Goal: Information Seeking & Learning: Get advice/opinions

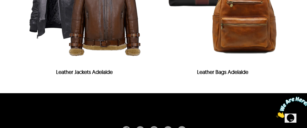
scroll to position [1970, 0]
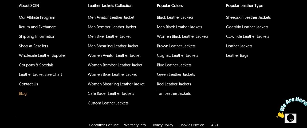
scroll to position [1964, 0]
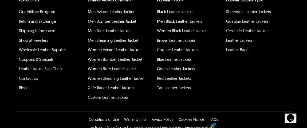
click at [294, 114] on icon "Chat widget" at bounding box center [290, 118] width 7 height 8
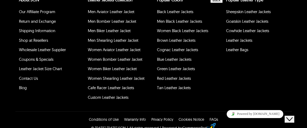
type input "**********"
drag, startPoint x: 252, startPoint y: 90, endPoint x: 249, endPoint y: 90, distance: 3.5
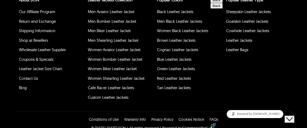
type input "**********"
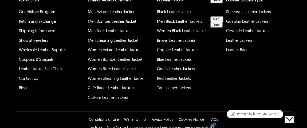
drag, startPoint x: 257, startPoint y: 79, endPoint x: 223, endPoint y: 79, distance: 33.9
type textarea "**********"
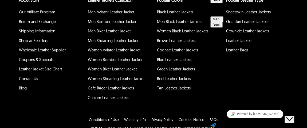
type textarea "*"
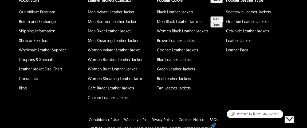
type textarea "**********"
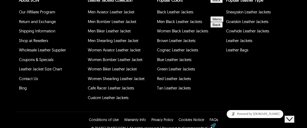
scroll to position [111, 0]
drag, startPoint x: 240, startPoint y: 77, endPoint x: 232, endPoint y: 78, distance: 7.6
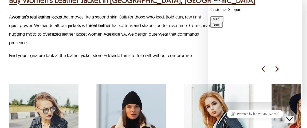
scroll to position [300, 6]
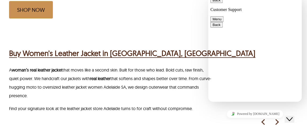
click at [72, 48] on h2 "Buy Women’s Leather Jacket in [GEOGRAPHIC_DATA], [GEOGRAPHIC_DATA]" at bounding box center [132, 53] width 246 height 11
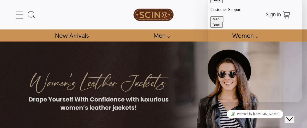
click at [223, 16] on button "Menu" at bounding box center [216, 19] width 13 height 6
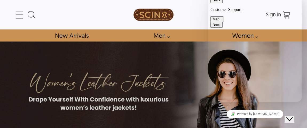
scroll to position [111, 0]
click at [292, 116] on icon "Close Chat This icon closes the chat window." at bounding box center [289, 119] width 6 height 6
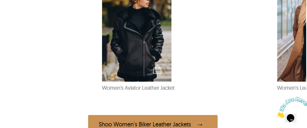
scroll to position [334, 6]
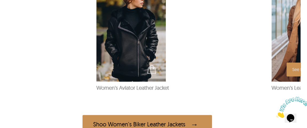
click at [286, 47] on img at bounding box center [305, 29] width 69 height 104
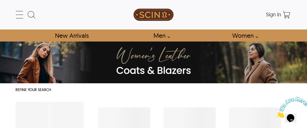
select select "********"
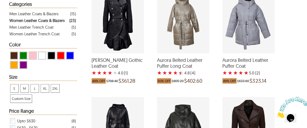
scroll to position [119, 6]
click at [246, 44] on div "Aurora Belted Leather Puffer Coat with a 5 Star Rating 2 Product Review which w…" at bounding box center [248, 20] width 52 height 65
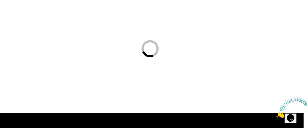
scroll to position [15, 1]
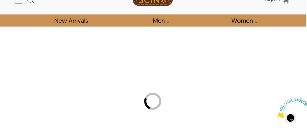
click at [246, 44] on div at bounding box center [152, 101] width 307 height 128
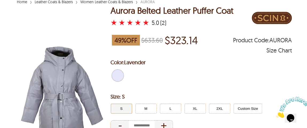
scroll to position [49, 0]
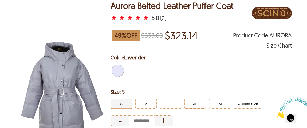
select select "********"
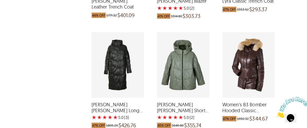
scroll to position [398, 6]
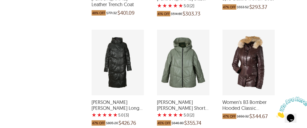
click at [248, 83] on div "Women's B3 Bomber Hooded Classic Shearling Leather Jacket which was at a price …" at bounding box center [248, 62] width 52 height 65
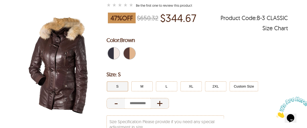
scroll to position [71, 4]
click at [115, 53] on span "Black" at bounding box center [115, 53] width 3 height 12
click at [130, 50] on span "Brown" at bounding box center [130, 53] width 3 height 12
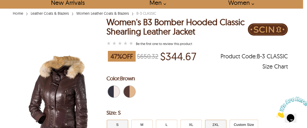
scroll to position [33, 4]
click at [270, 67] on div "Size Chart" at bounding box center [274, 66] width 25 height 5
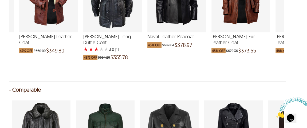
scroll to position [513, 6]
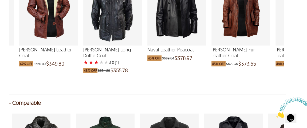
click at [48, 28] on div "Tom Hardy Leather Coat which was at a price of $660.00, now after discount the …" at bounding box center [48, 8] width 59 height 73
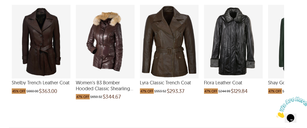
scroll to position [477, 6]
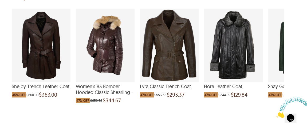
click at [111, 68] on div "Women's B3 Bomber Hooded Classic Shearling Leather Jacket which was at a price …" at bounding box center [105, 45] width 59 height 73
click at [101, 59] on div "Women's B3 Bomber Hooded Classic Shearling Leather Jacket which was at a price …" at bounding box center [105, 45] width 59 height 73
click at [108, 43] on div "Women's B3 Bomber Hooded Classic Shearling Leather Jacket which was at a price …" at bounding box center [105, 45] width 59 height 73
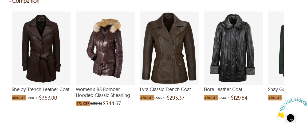
scroll to position [477, 6]
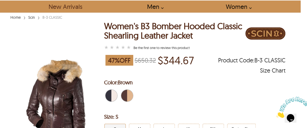
scroll to position [0, 6]
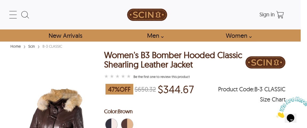
select select "********"
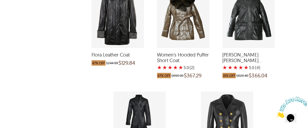
scroll to position [772, 6]
